Goal: Task Accomplishment & Management: Manage account settings

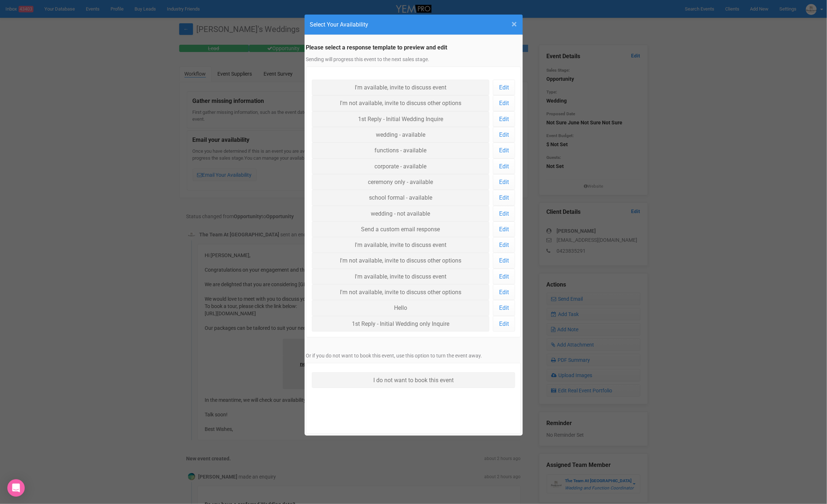
click at [514, 24] on span "×" at bounding box center [514, 24] width 5 height 12
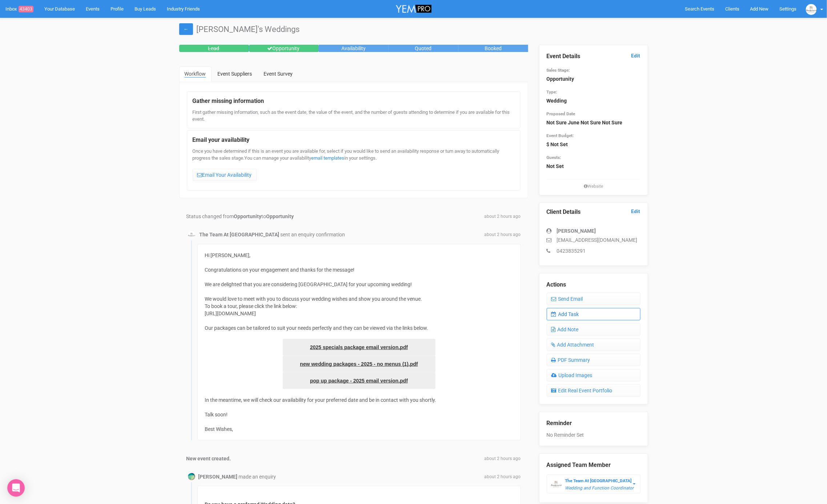
click at [589, 313] on link "Add Task" at bounding box center [593, 314] width 94 height 12
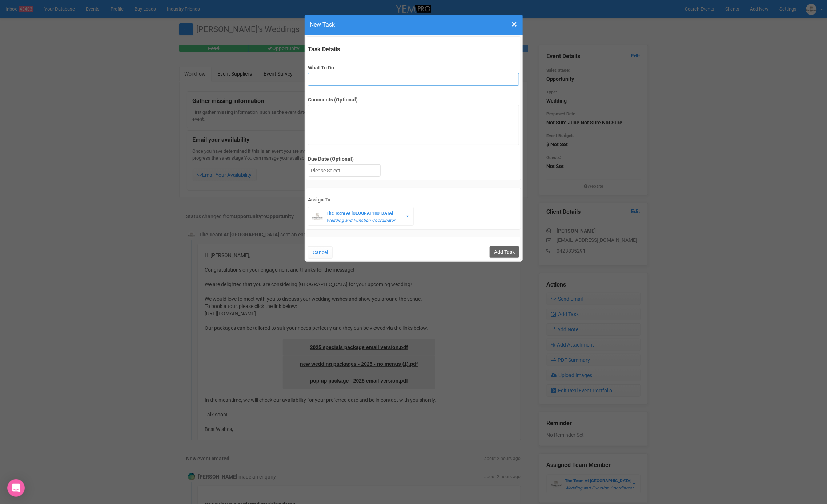
click at [340, 80] on input "What To Do" at bounding box center [413, 79] width 211 height 13
type input "FU"
click at [339, 169] on div at bounding box center [344, 171] width 72 height 12
click at [504, 252] on input "Add Task" at bounding box center [503, 252] width 29 height 12
type input "Save"
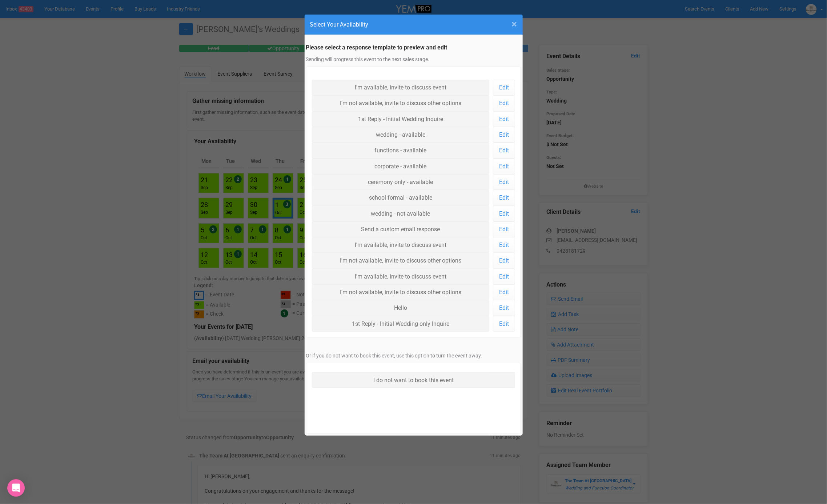
click at [514, 25] on span "×" at bounding box center [514, 24] width 5 height 12
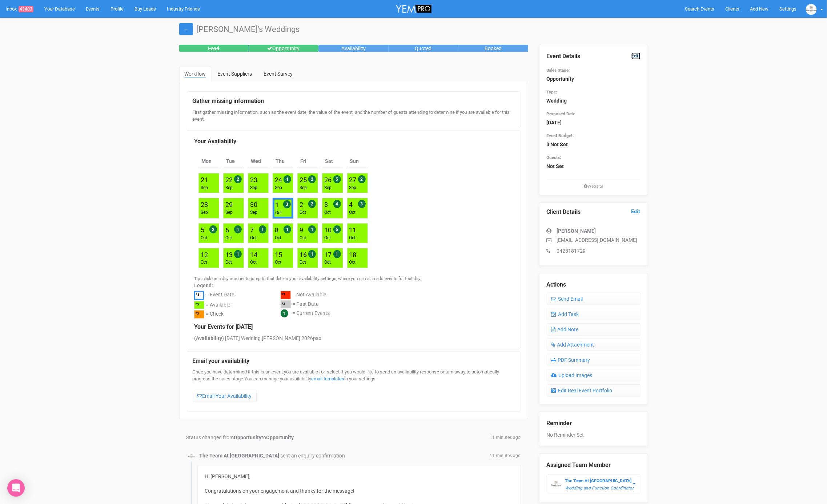
click at [638, 53] on link "Edit" at bounding box center [635, 55] width 9 height 7
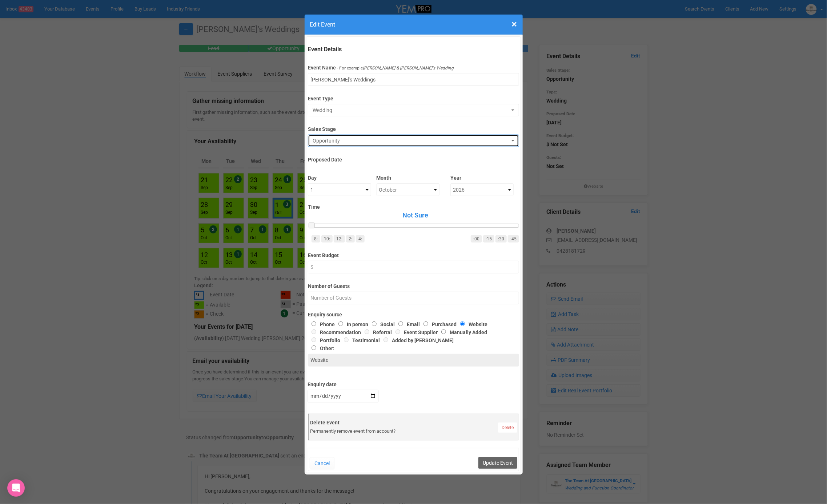
click at [345, 140] on span "Opportunity" at bounding box center [410, 140] width 197 height 7
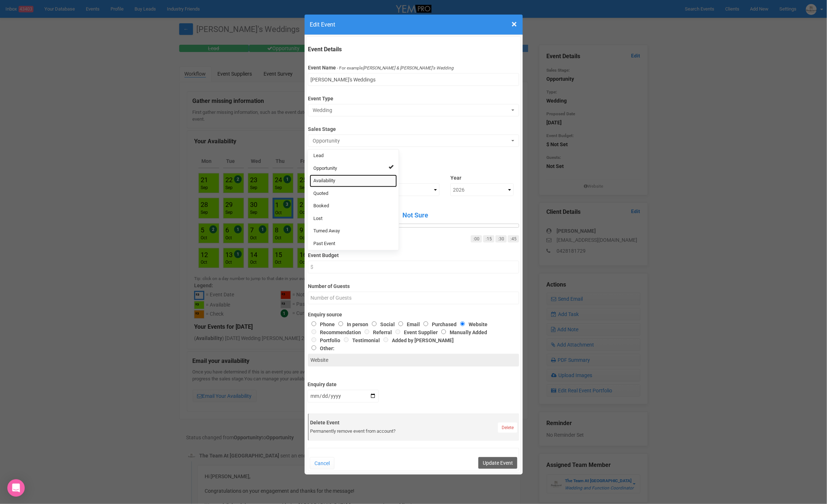
click at [328, 177] on span "Availability" at bounding box center [324, 180] width 22 height 7
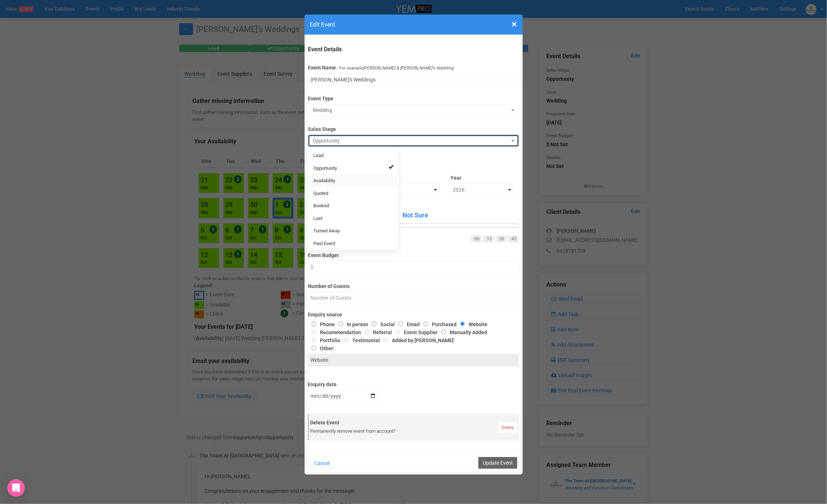
select select "8"
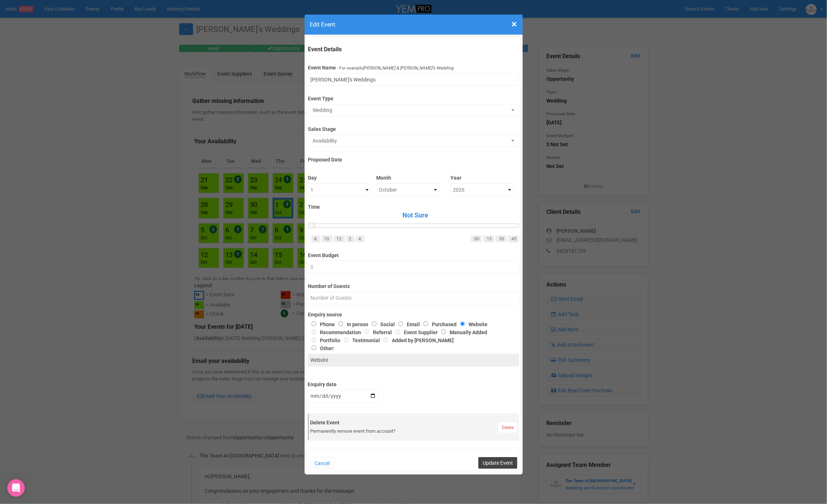
click at [500, 457] on button "Update Event" at bounding box center [497, 463] width 39 height 12
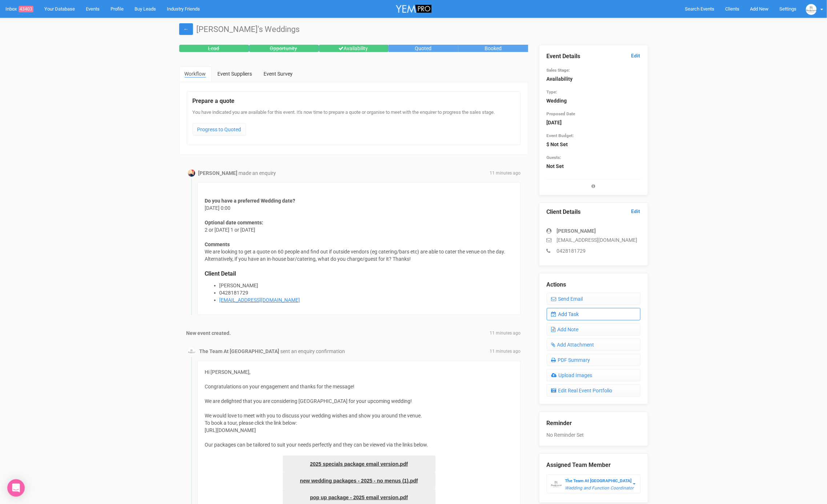
click at [584, 317] on link "Add Task" at bounding box center [593, 314] width 94 height 12
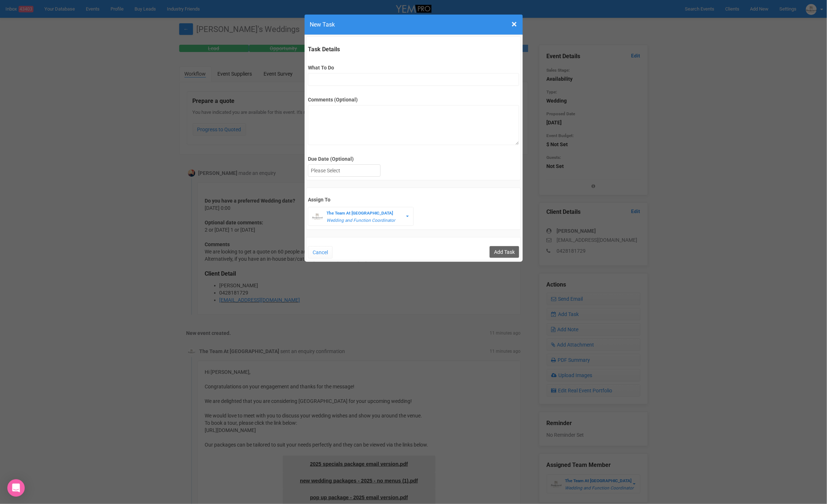
click at [348, 74] on div "What To Do" at bounding box center [413, 71] width 211 height 28
click at [350, 75] on input "What To Do" at bounding box center [413, 79] width 211 height 13
type input "FU"
click at [334, 172] on div at bounding box center [344, 171] width 72 height 12
click at [506, 256] on div "Cancel Add Task" at bounding box center [413, 248] width 215 height 23
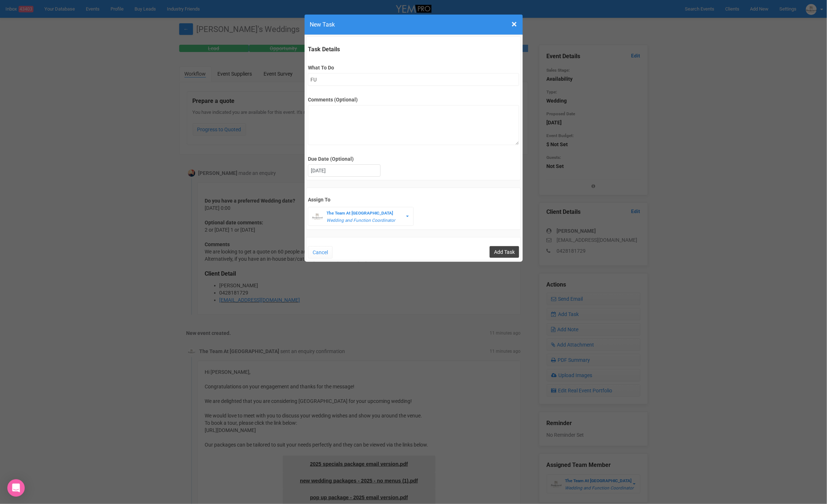
click at [506, 252] on input "Add Task" at bounding box center [503, 252] width 29 height 12
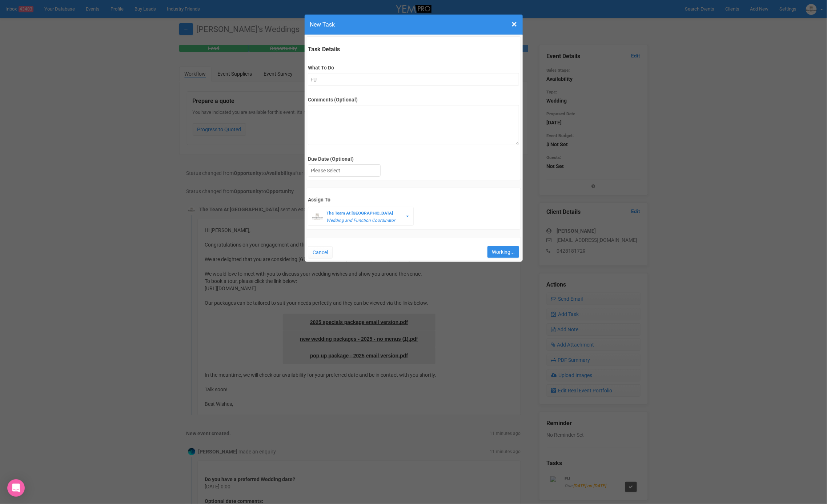
type input "Save"
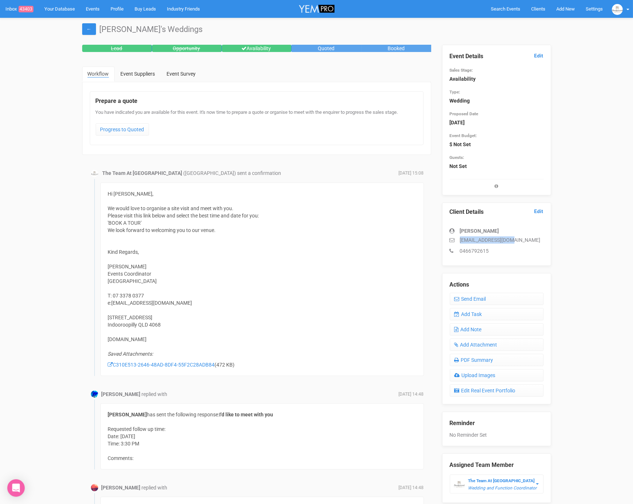
drag, startPoint x: 507, startPoint y: 238, endPoint x: 459, endPoint y: 236, distance: 48.0
click at [459, 236] on p "h9731sjjj@gmail.com" at bounding box center [496, 239] width 94 height 7
copy p "h9731sjjj@gmail.com"
click at [464, 312] on link "Add Task" at bounding box center [496, 314] width 94 height 12
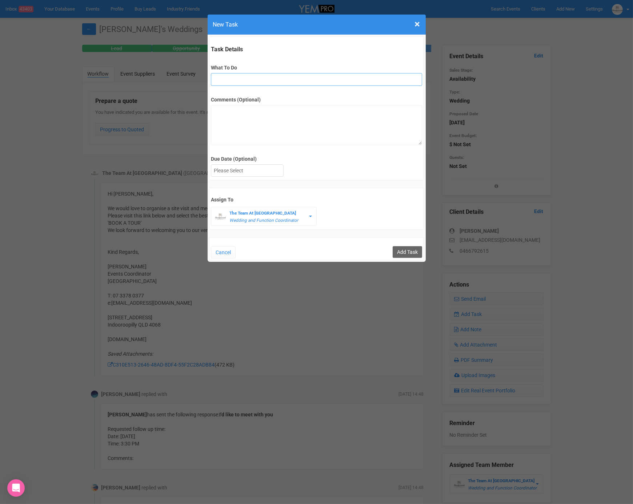
click at [237, 79] on input "What To Do" at bounding box center [316, 79] width 211 height 13
type input "FU after site"
click at [244, 170] on div at bounding box center [247, 171] width 72 height 12
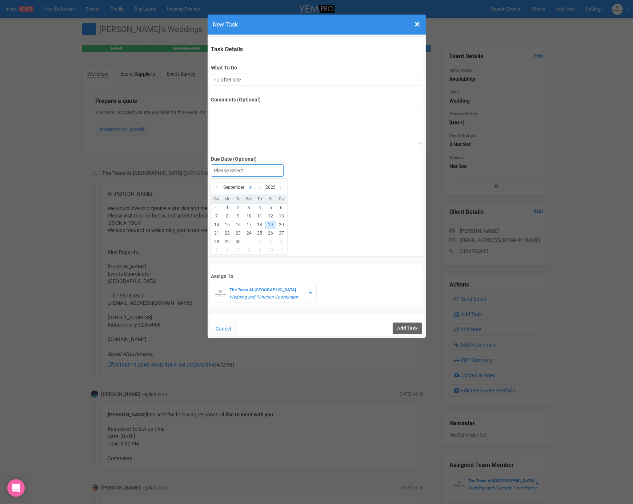
click at [254, 185] on icon at bounding box center [250, 187] width 7 height 10
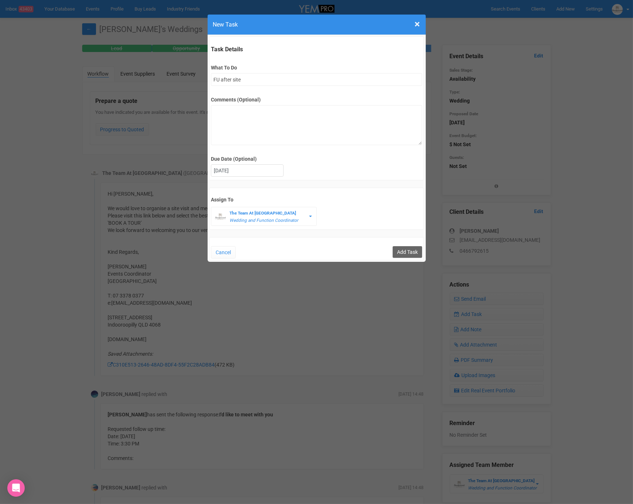
click at [408, 256] on div "Cancel Add Task" at bounding box center [316, 248] width 215 height 23
click at [408, 253] on input "Add Task" at bounding box center [406, 252] width 29 height 12
type input "Save"
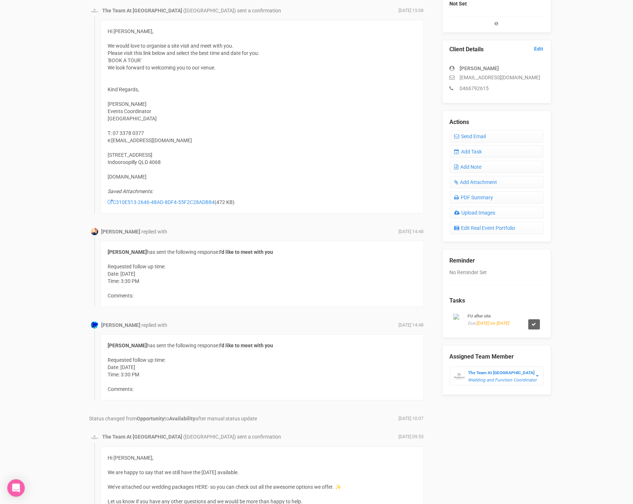
scroll to position [233, 0]
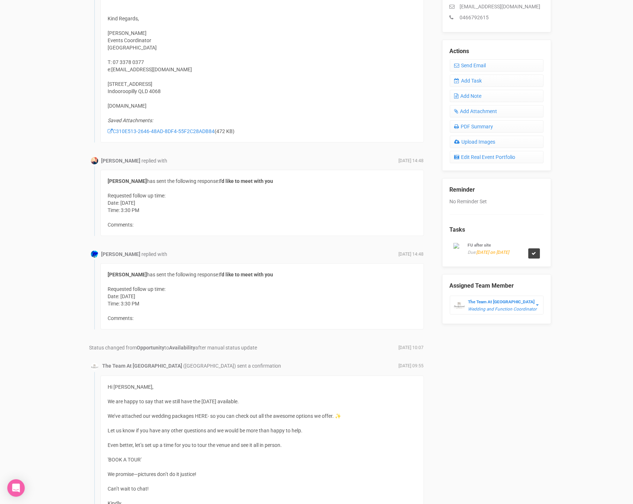
click at [533, 255] on icon at bounding box center [534, 253] width 4 height 4
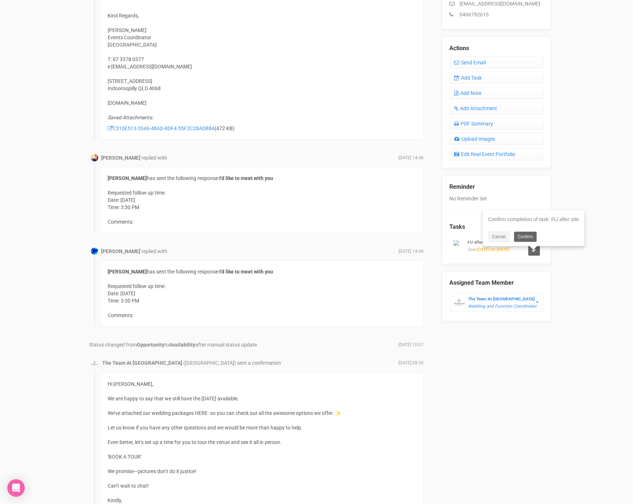
click at [521, 231] on div "Cancel Confirm" at bounding box center [530, 236] width 84 height 11
click at [522, 236] on link "Confirm" at bounding box center [525, 236] width 23 height 10
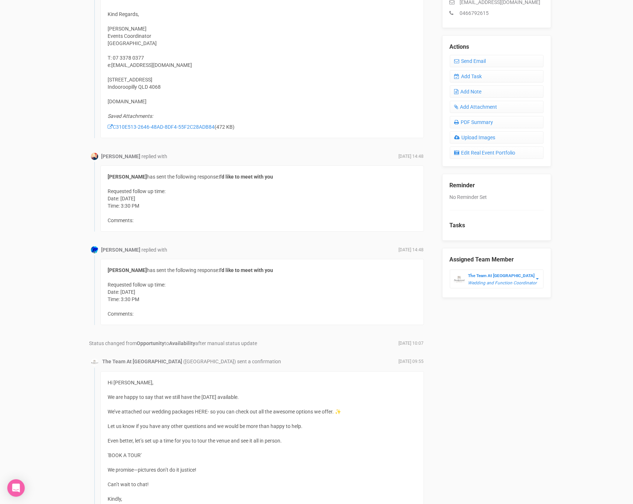
scroll to position [237, 0]
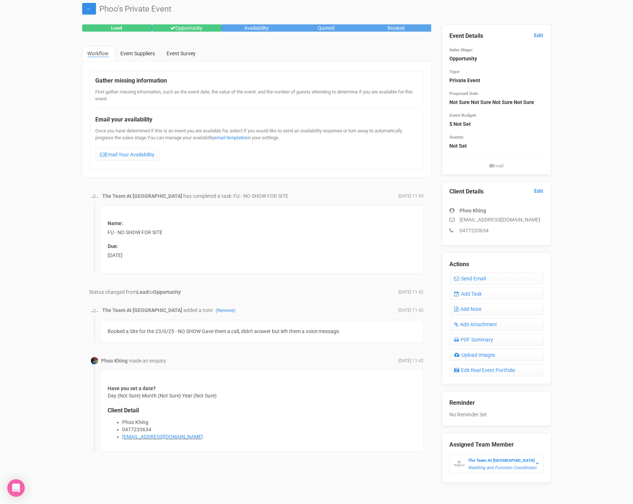
scroll to position [28, 0]
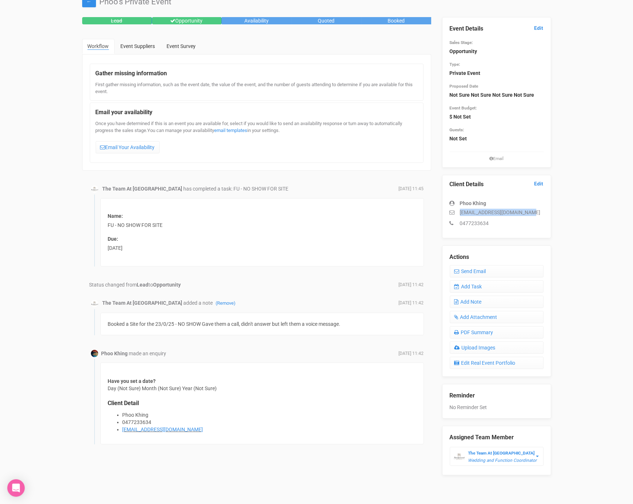
drag, startPoint x: 459, startPoint y: 212, endPoint x: 535, endPoint y: 214, distance: 75.6
click at [535, 214] on p "[EMAIL_ADDRESS][DOMAIN_NAME]" at bounding box center [496, 212] width 94 height 7
copy p "[EMAIL_ADDRESS][DOMAIN_NAME]"
